Goal: Information Seeking & Learning: Check status

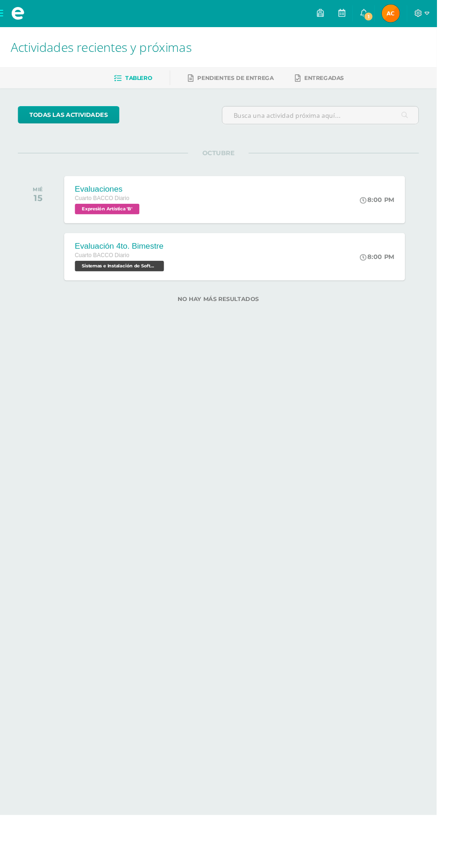
click at [385, 14] on icon at bounding box center [381, 13] width 7 height 8
click at [421, 14] on span "[PERSON_NAME] Mi Perfil" at bounding box center [410, 14] width 22 height 19
click at [419, 20] on img at bounding box center [410, 14] width 19 height 19
click at [419, 16] on img at bounding box center [410, 14] width 19 height 19
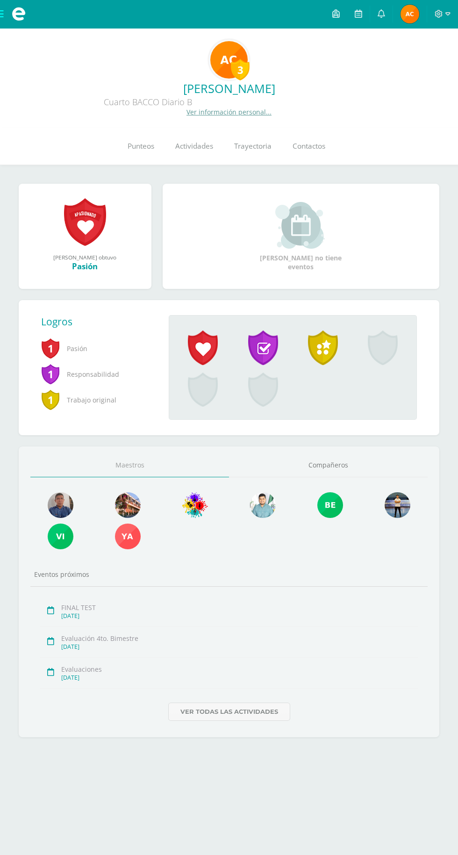
click at [152, 142] on span "Punteos" at bounding box center [141, 146] width 27 height 10
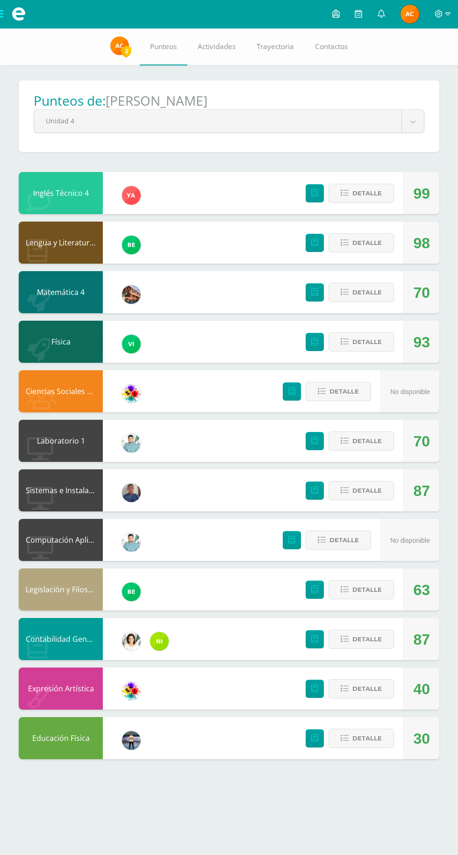
click at [400, 14] on span "[PERSON_NAME] Mi Perfil" at bounding box center [410, 14] width 22 height 19
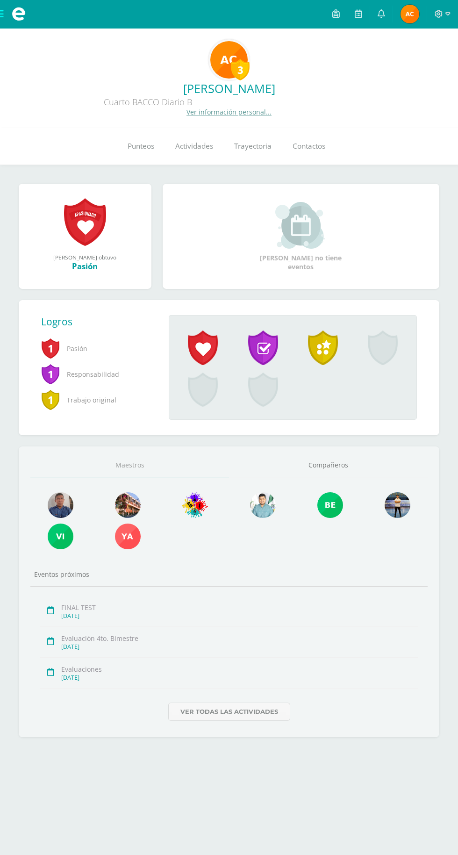
click at [127, 137] on link "Punteos" at bounding box center [141, 146] width 48 height 37
